Goal: Task Accomplishment & Management: Manage account settings

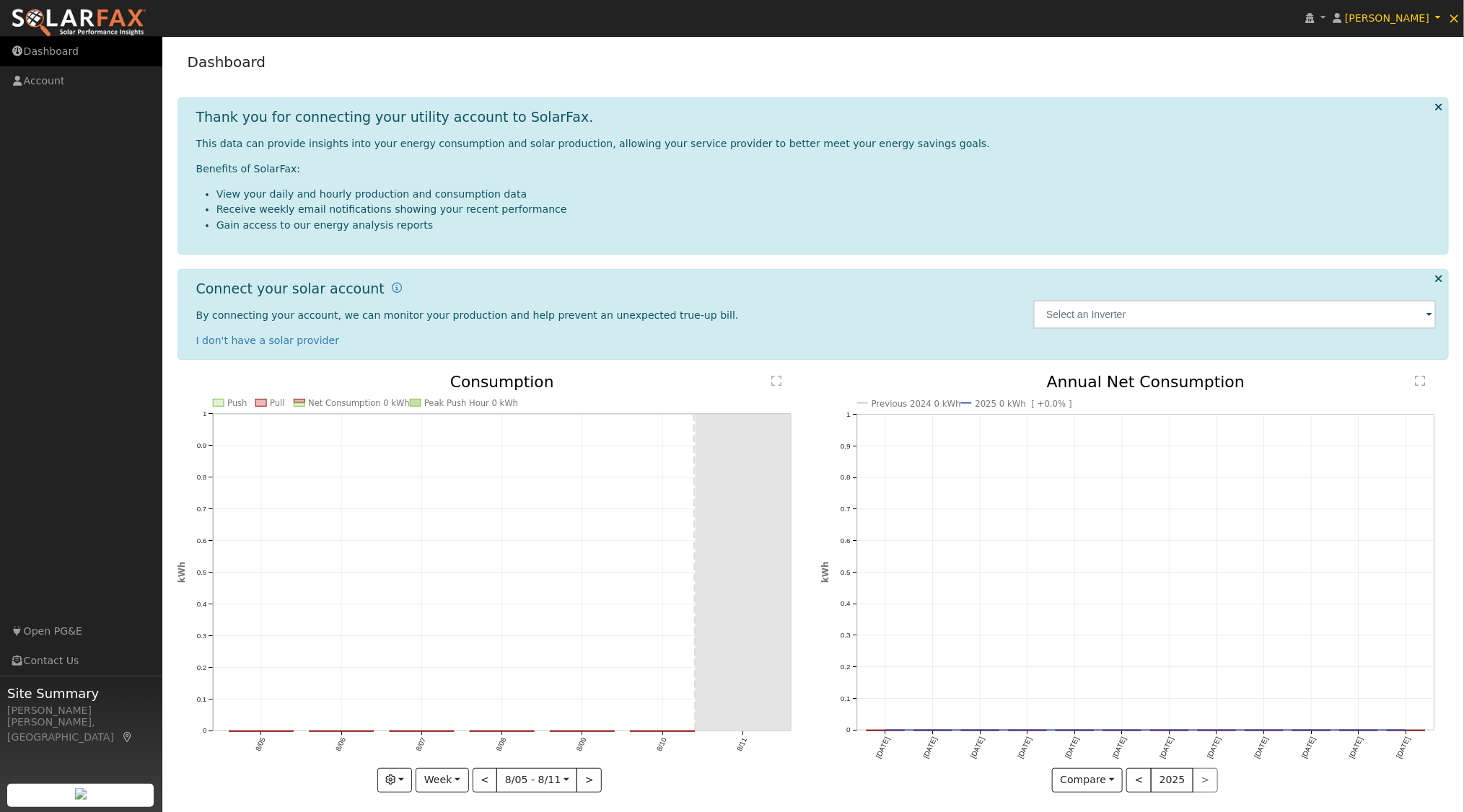
click at [68, 49] on link "Dashboard" at bounding box center [81, 51] width 162 height 29
click at [1397, 14] on span "[PERSON_NAME]" at bounding box center [1387, 17] width 84 height 12
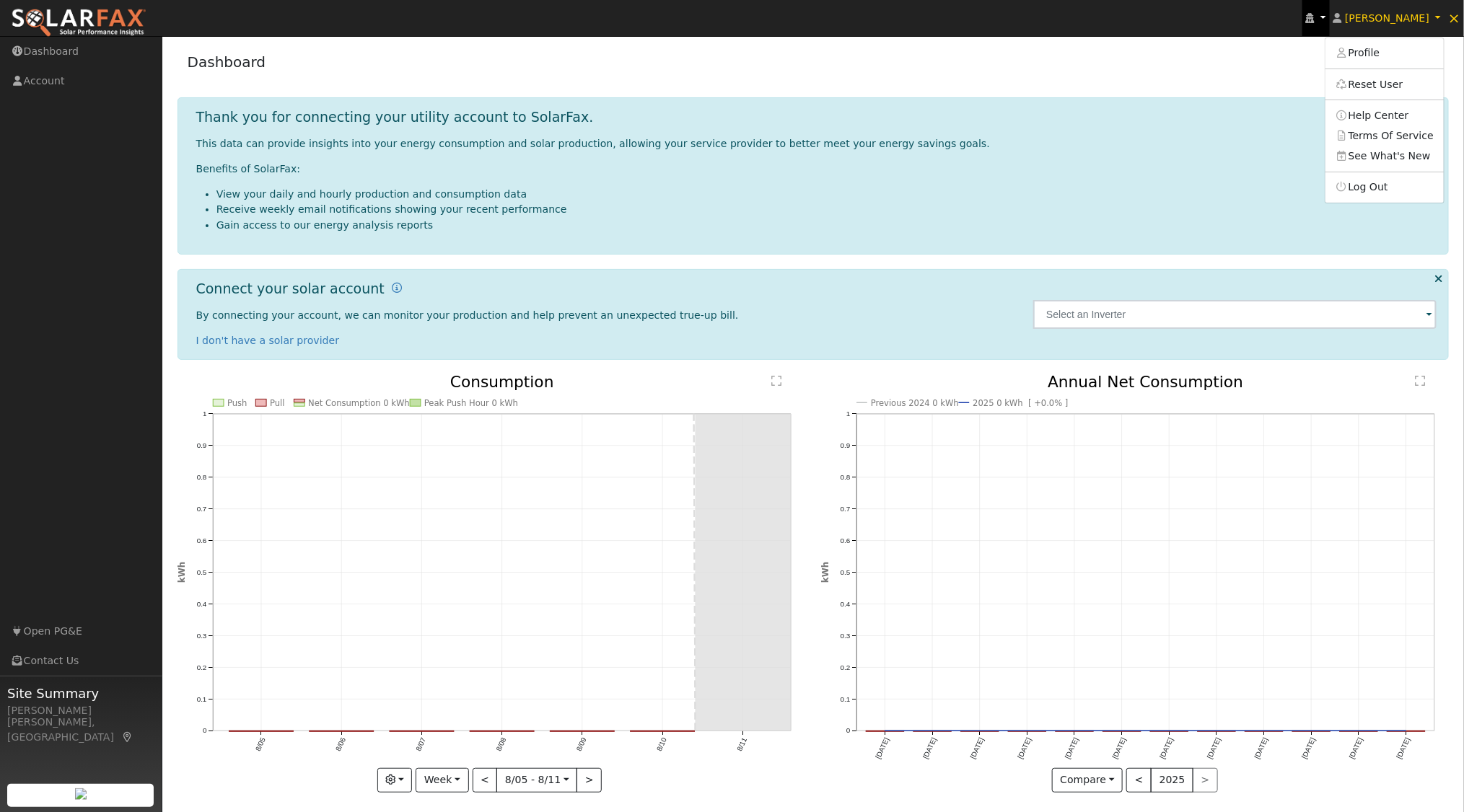
click at [1315, 20] on icon at bounding box center [1310, 17] width 9 height 10
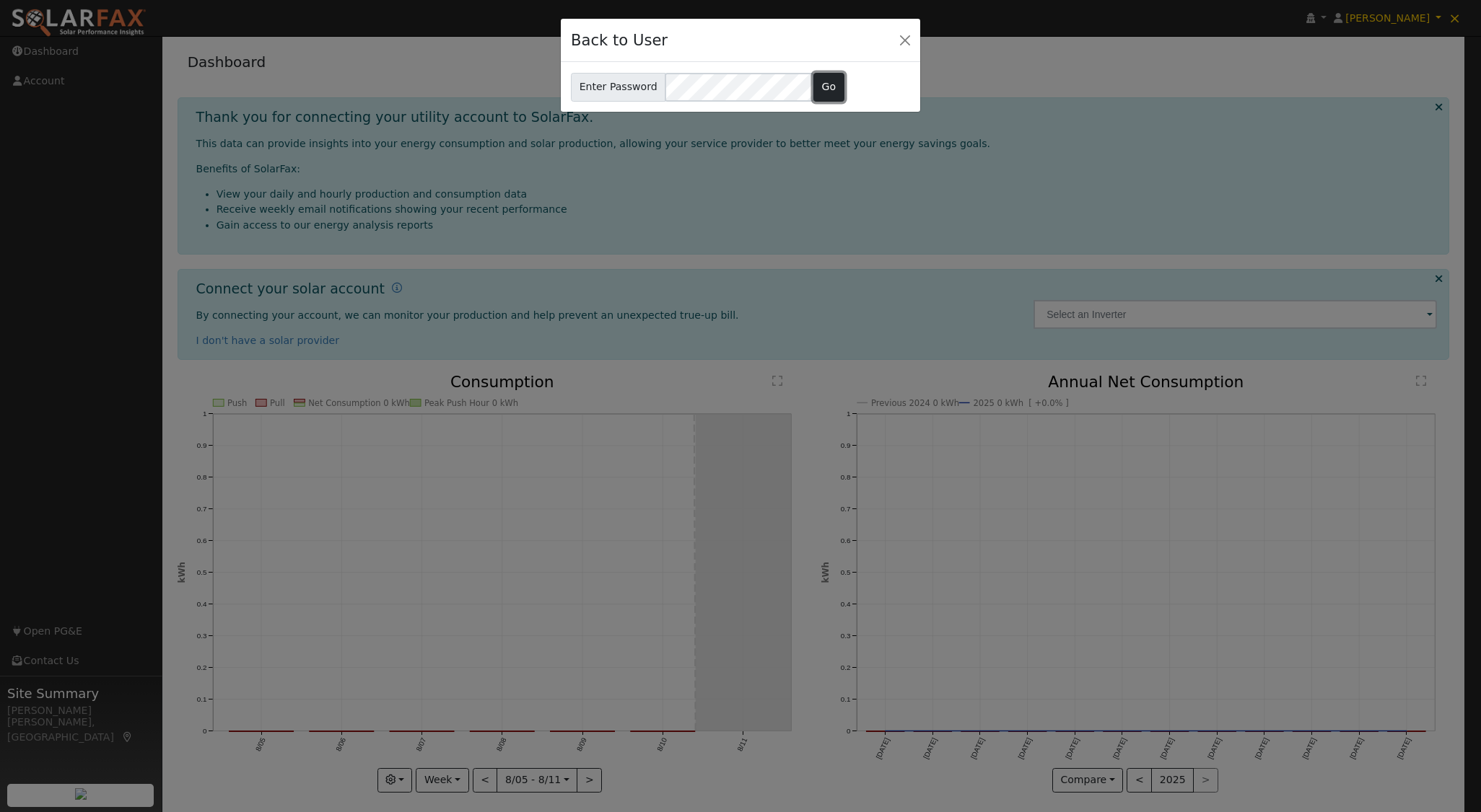
click at [814, 83] on button "Go" at bounding box center [828, 87] width 31 height 29
